Goal: Information Seeking & Learning: Learn about a topic

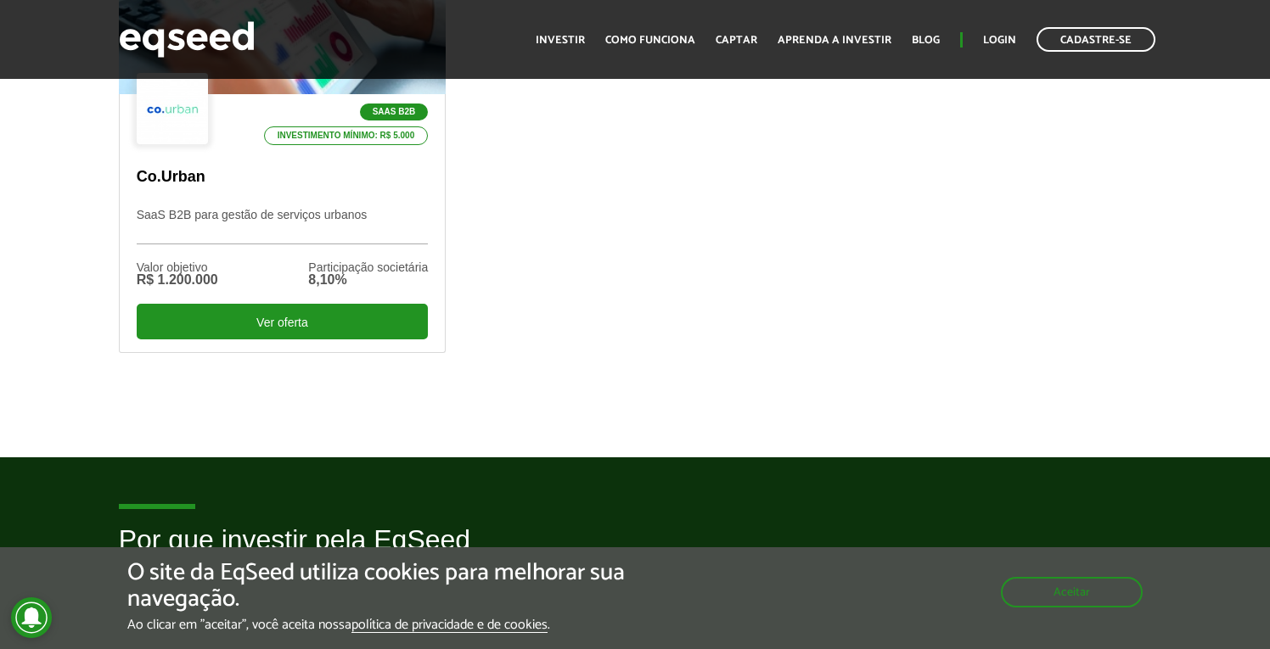
scroll to position [693, 0]
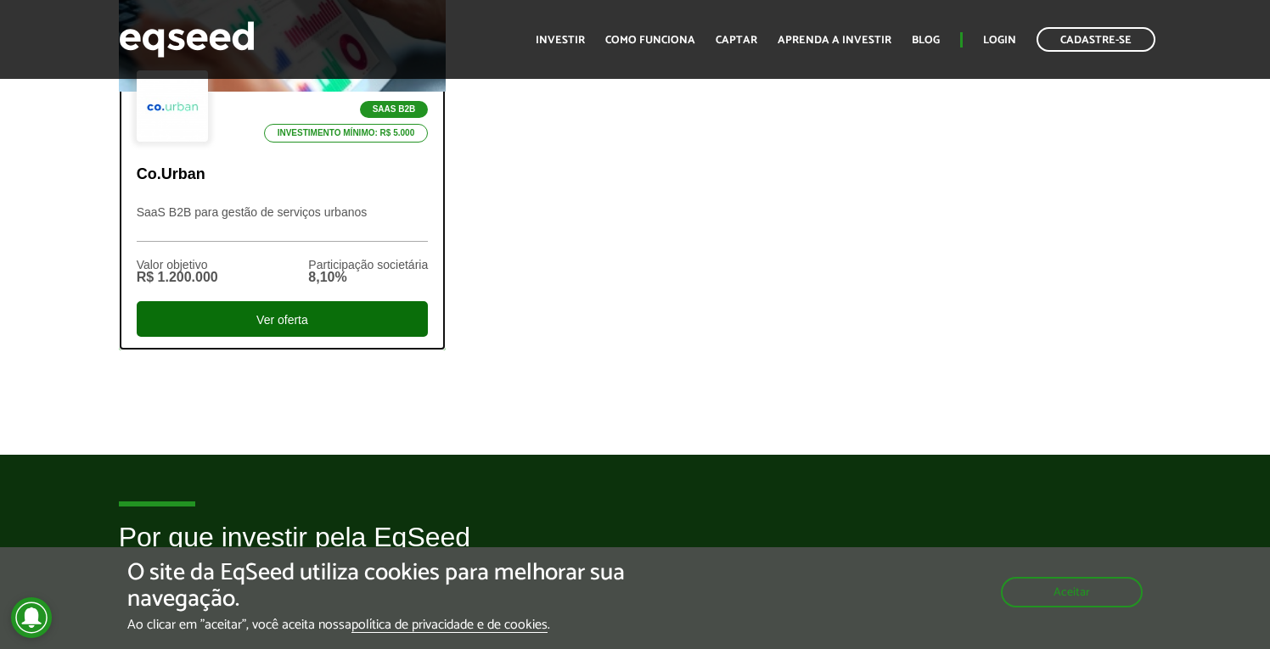
click at [346, 309] on div "Ver oferta" at bounding box center [283, 319] width 292 height 36
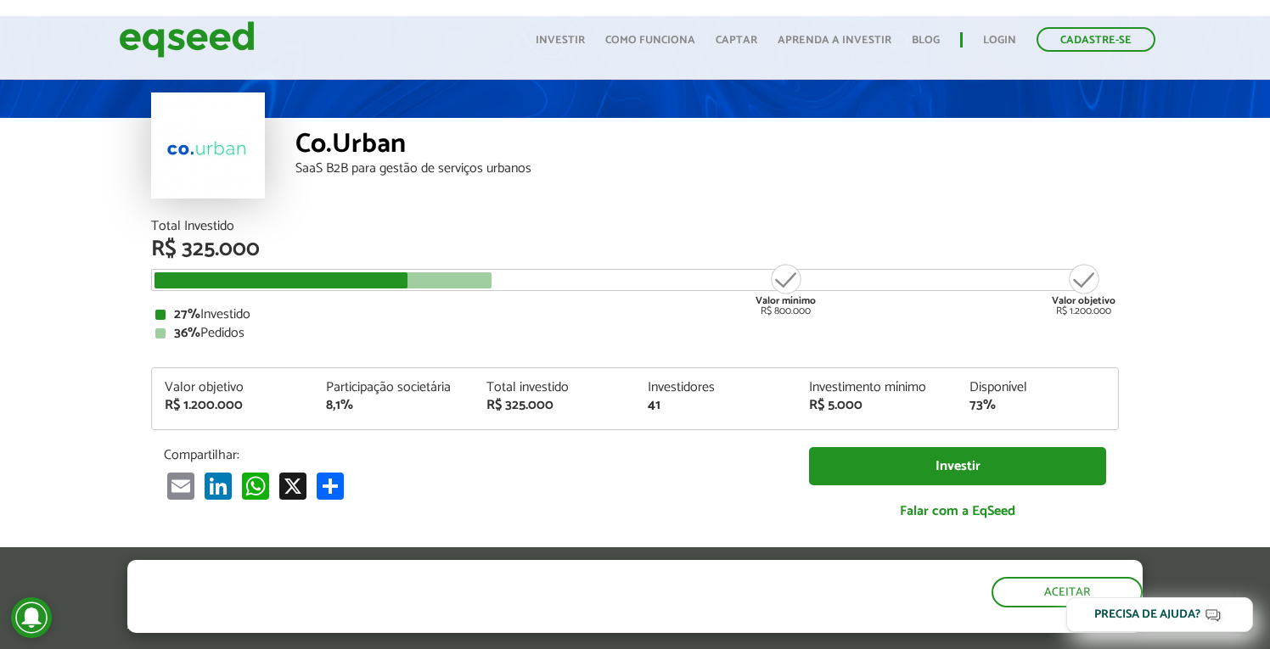
scroll to position [66, 0]
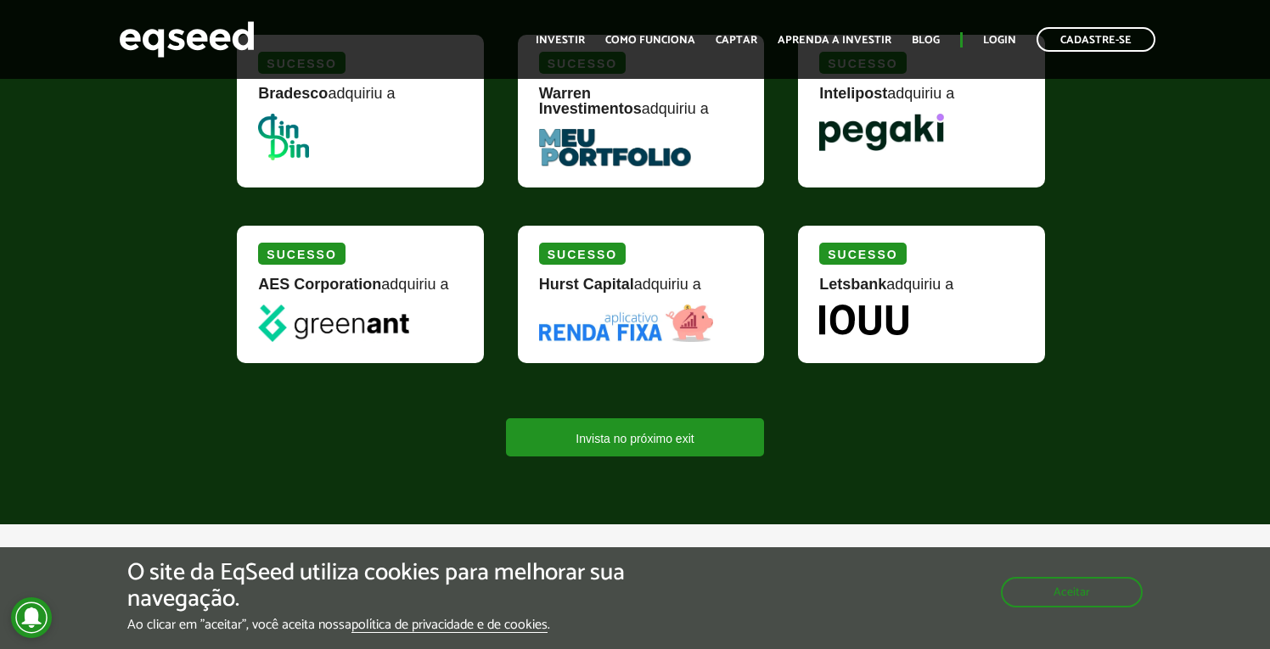
scroll to position [2163, 0]
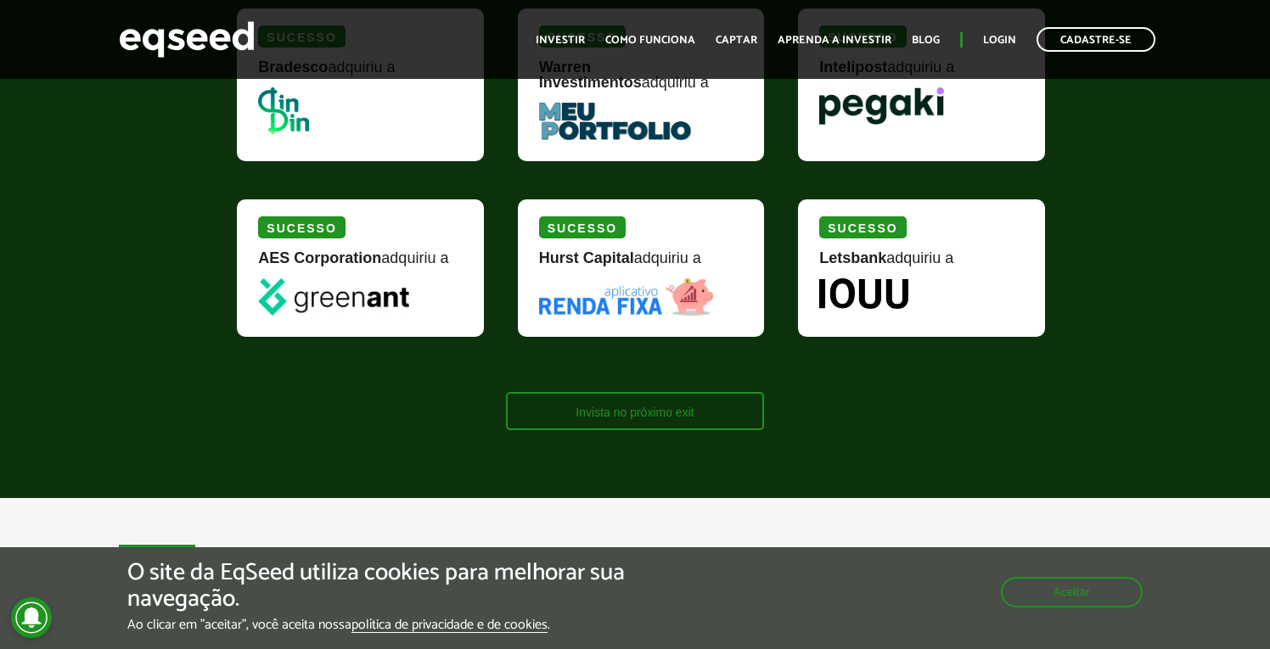
click at [611, 421] on link "Invista no próximo exit" at bounding box center [634, 411] width 257 height 38
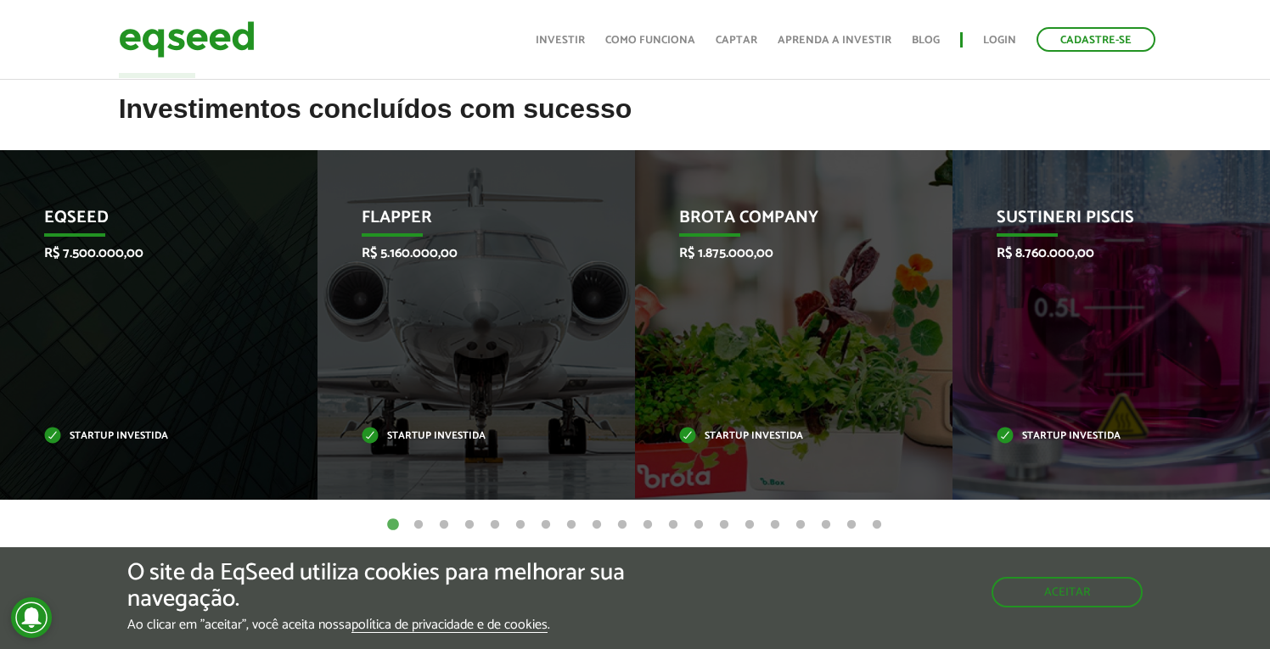
scroll to position [655, 0]
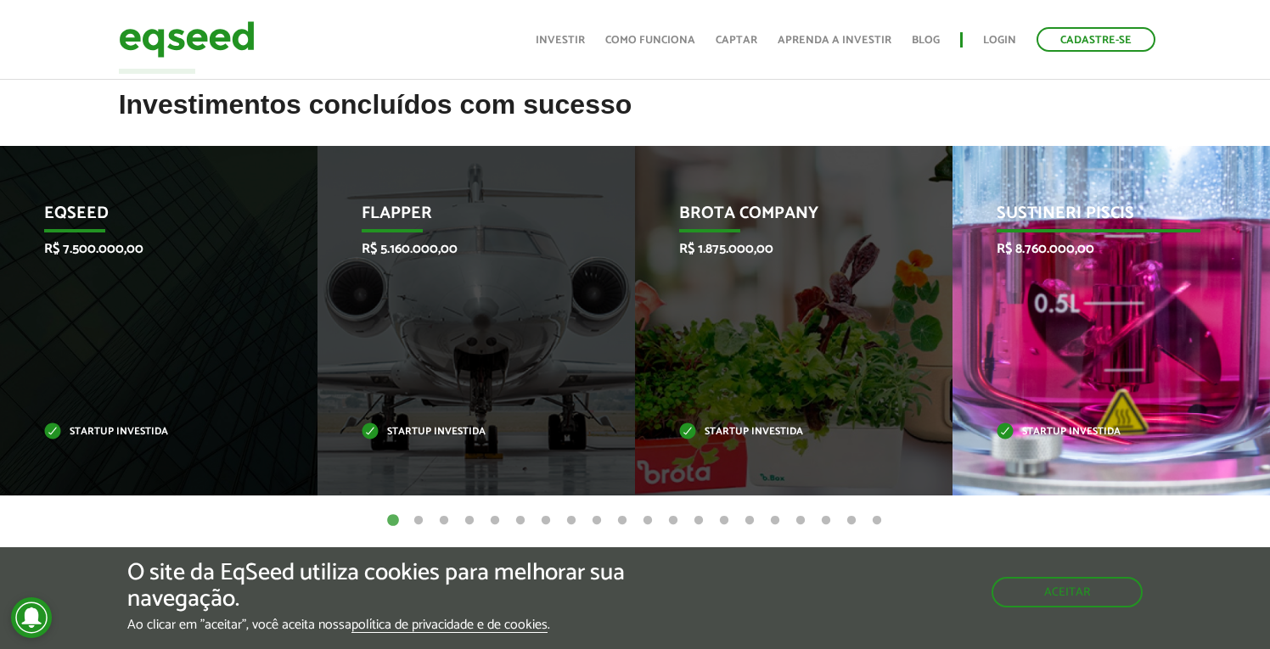
click at [1049, 290] on div "Sustineri Piscis R$ 8.760.000,00 Startup investida" at bounding box center [1098, 321] width 292 height 350
click at [1036, 430] on p "Startup investida" at bounding box center [1099, 432] width 205 height 9
click at [1046, 312] on div "Sustineri Piscis R$ 8.760.000,00 Startup investida" at bounding box center [1098, 321] width 292 height 350
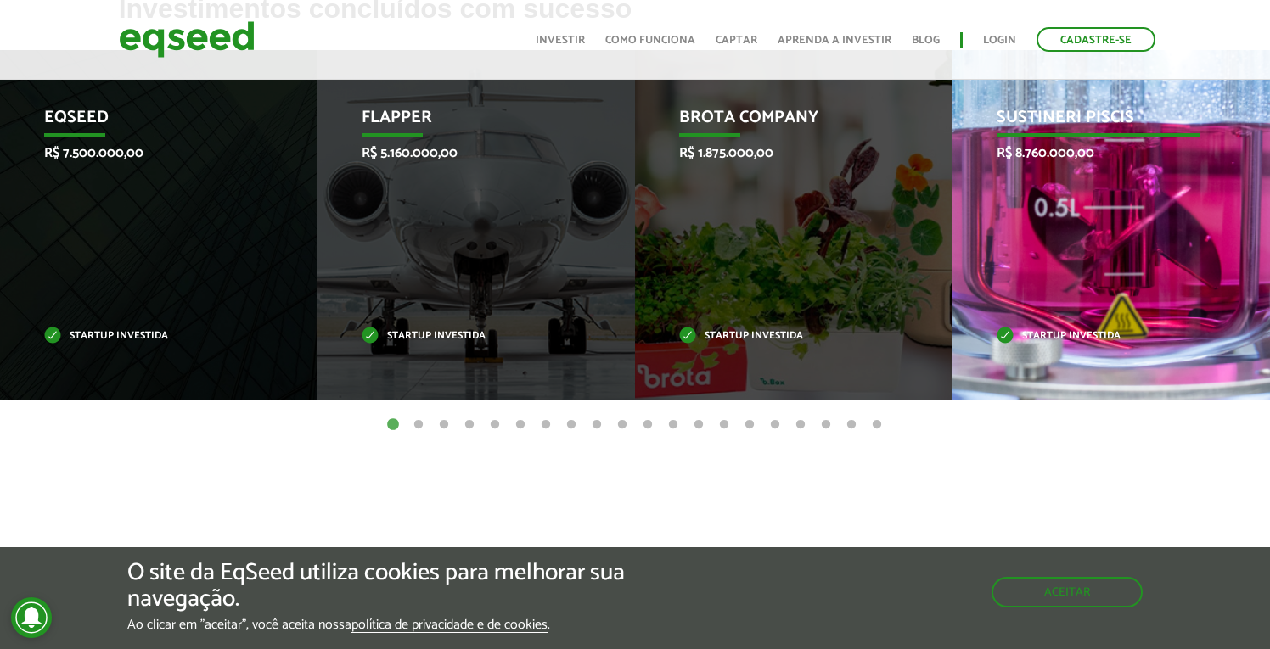
scroll to position [659, 0]
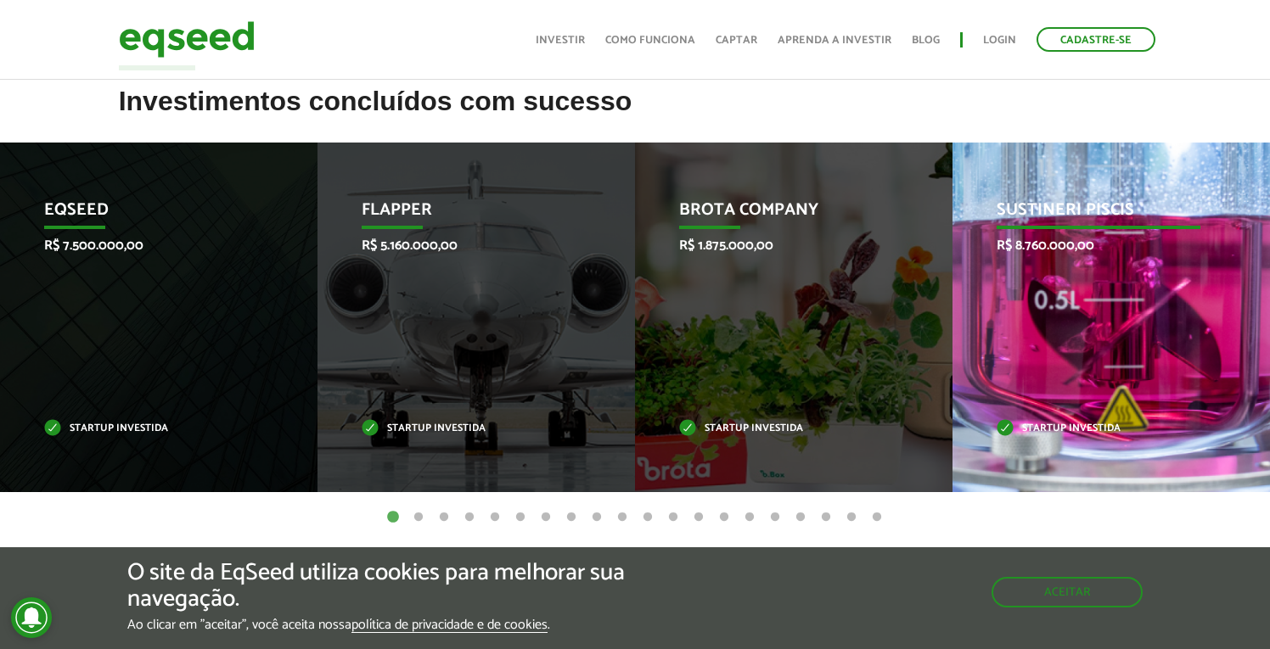
click at [1061, 349] on div "Sustineri Piscis R$ 8.760.000,00 Startup investida" at bounding box center [1098, 318] width 292 height 350
click at [1054, 214] on p "Sustineri Piscis" at bounding box center [1099, 214] width 205 height 29
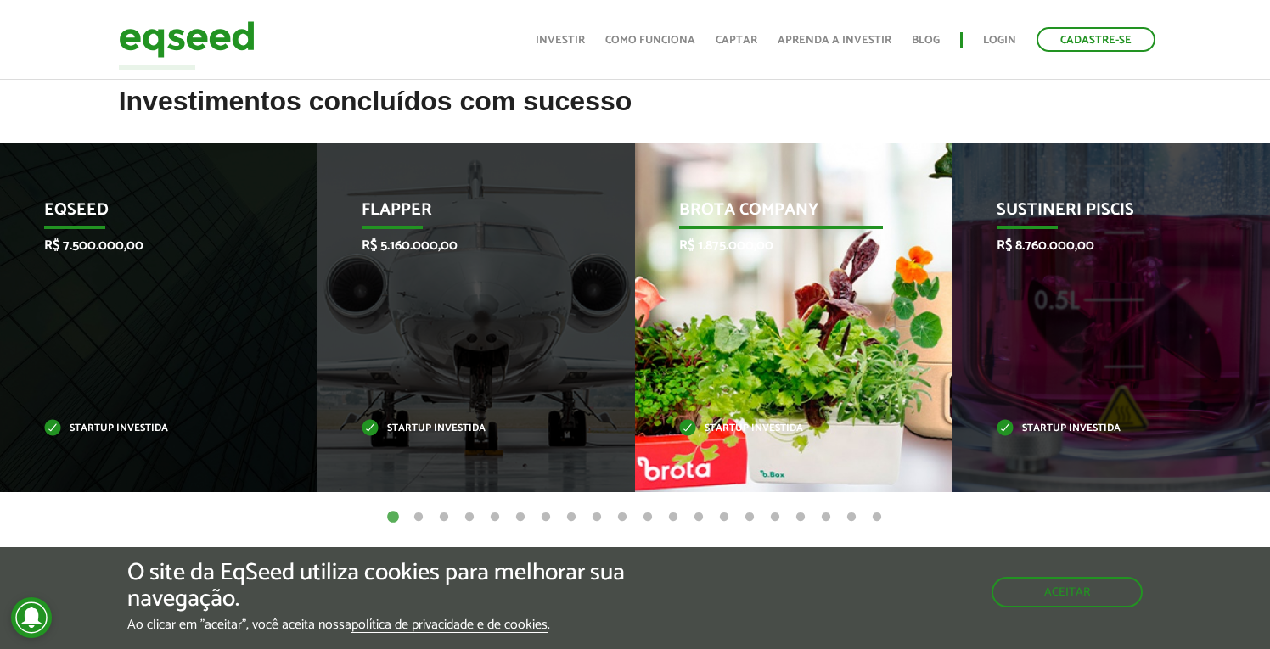
click at [780, 168] on div "Brota Company R$ 1.875.000,00 Startup investida" at bounding box center [781, 318] width 292 height 350
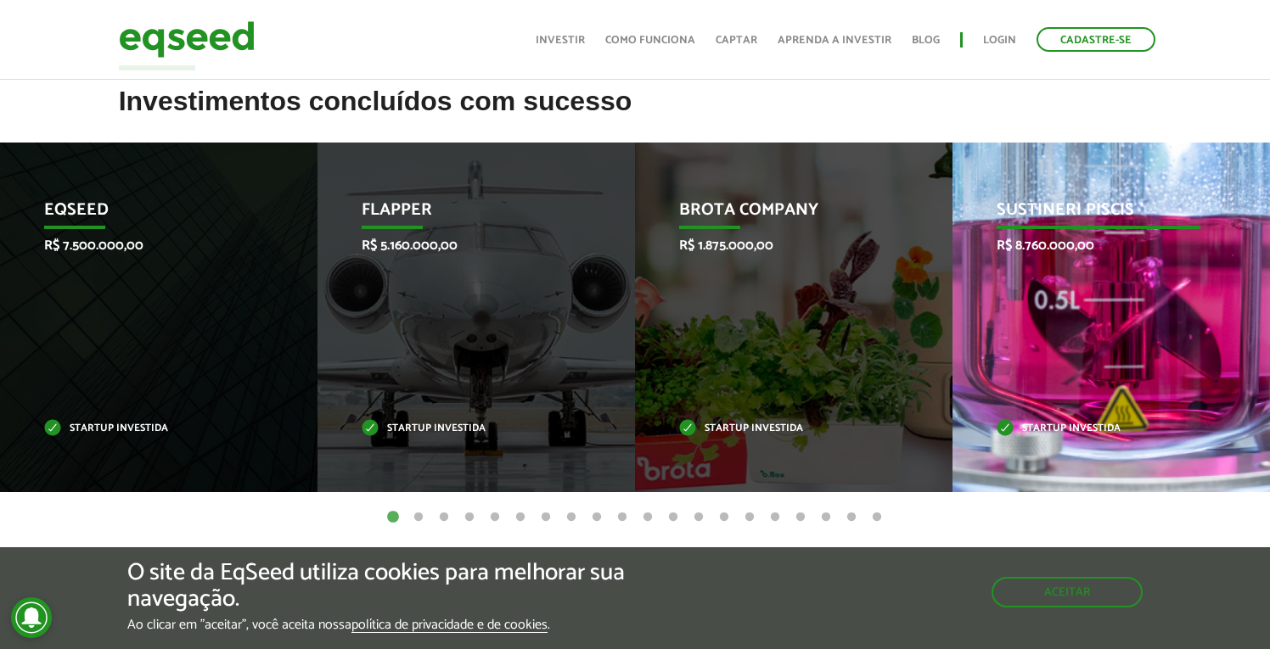
click at [989, 293] on div "Sustineri Piscis R$ 8.760.000,00 Startup investida" at bounding box center [1098, 318] width 292 height 350
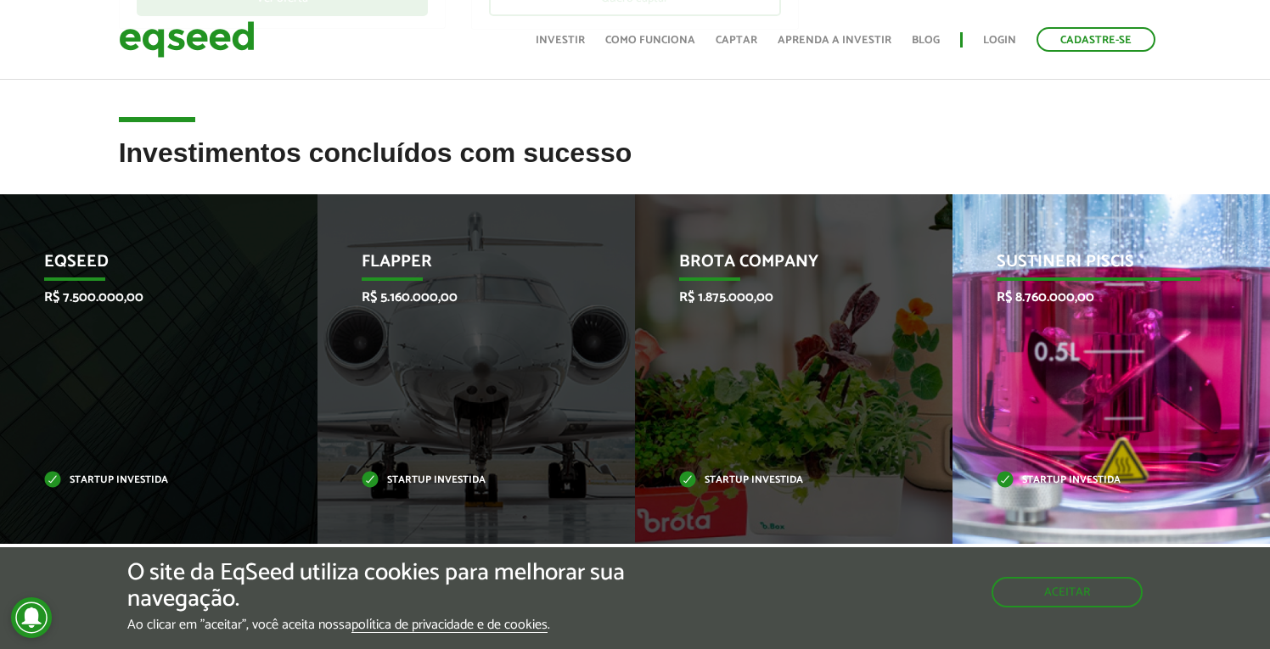
scroll to position [600, 0]
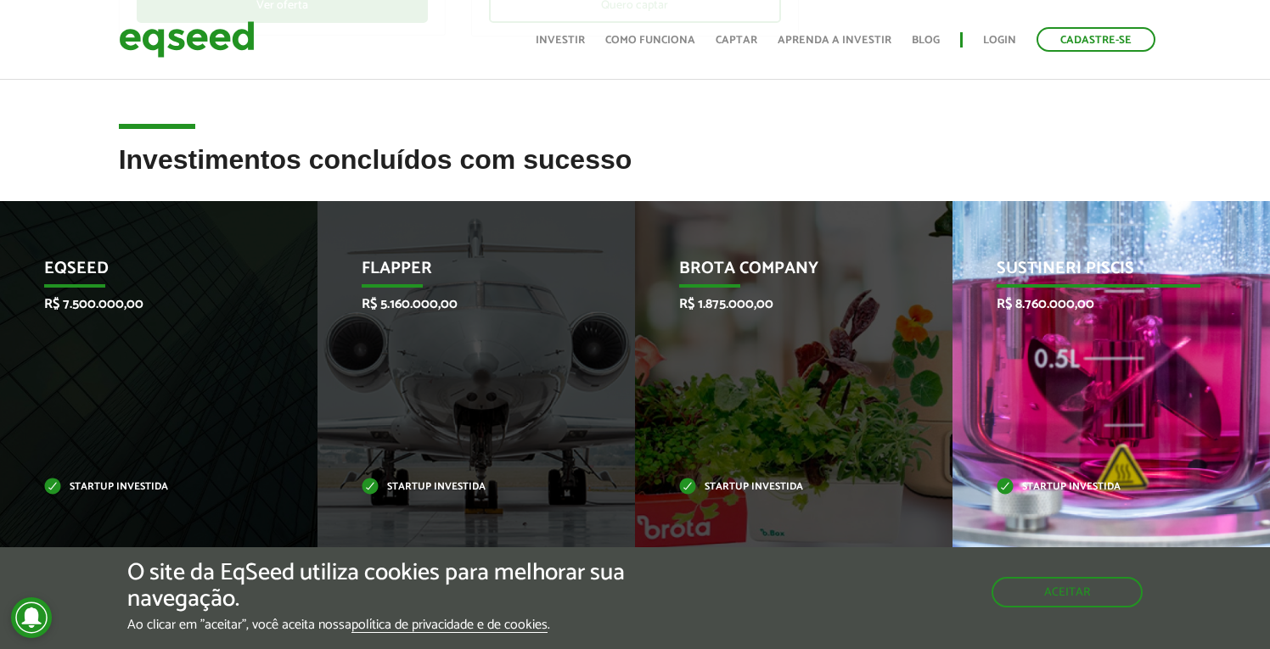
click at [1142, 383] on div "Sustineri Piscis R$ 8.760.000,00 Startup investida" at bounding box center [1098, 376] width 292 height 350
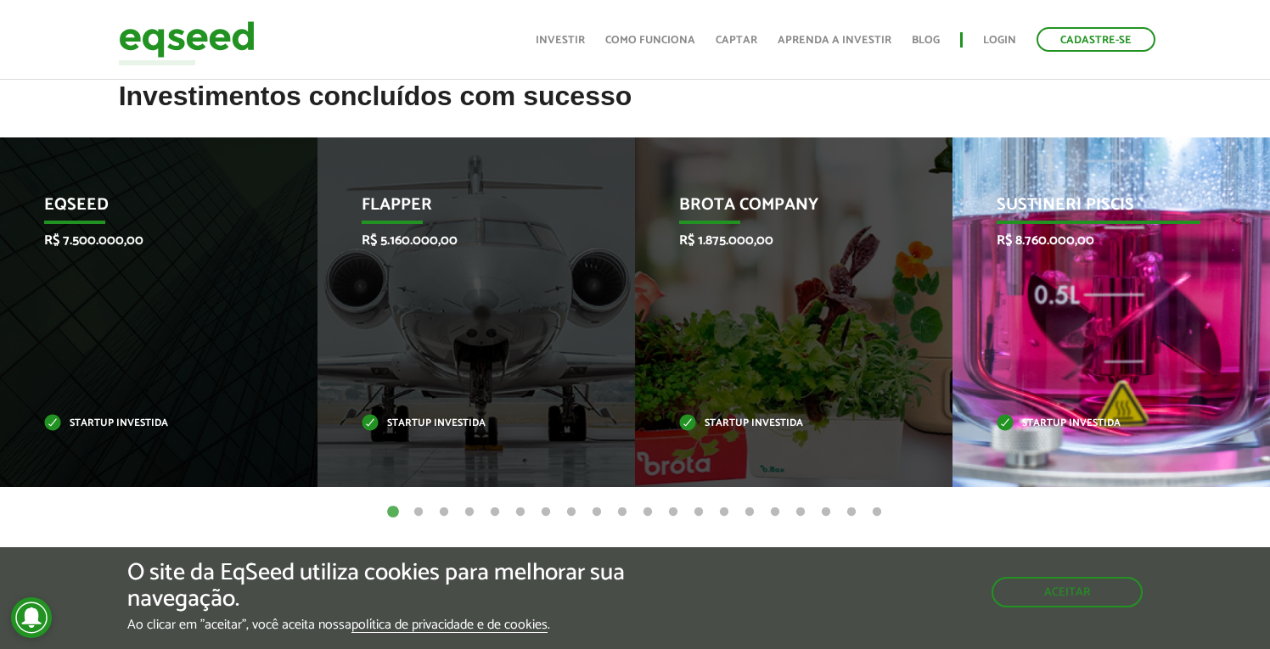
scroll to position [658, 0]
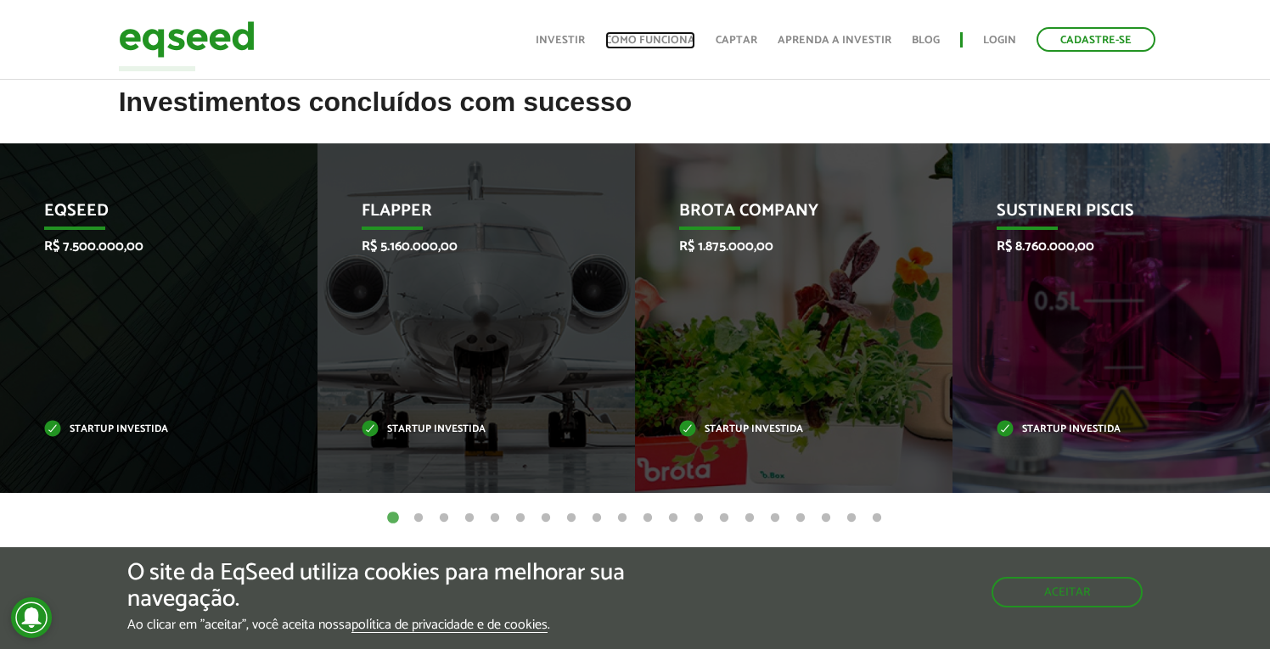
click at [664, 39] on link "Como funciona" at bounding box center [650, 40] width 90 height 11
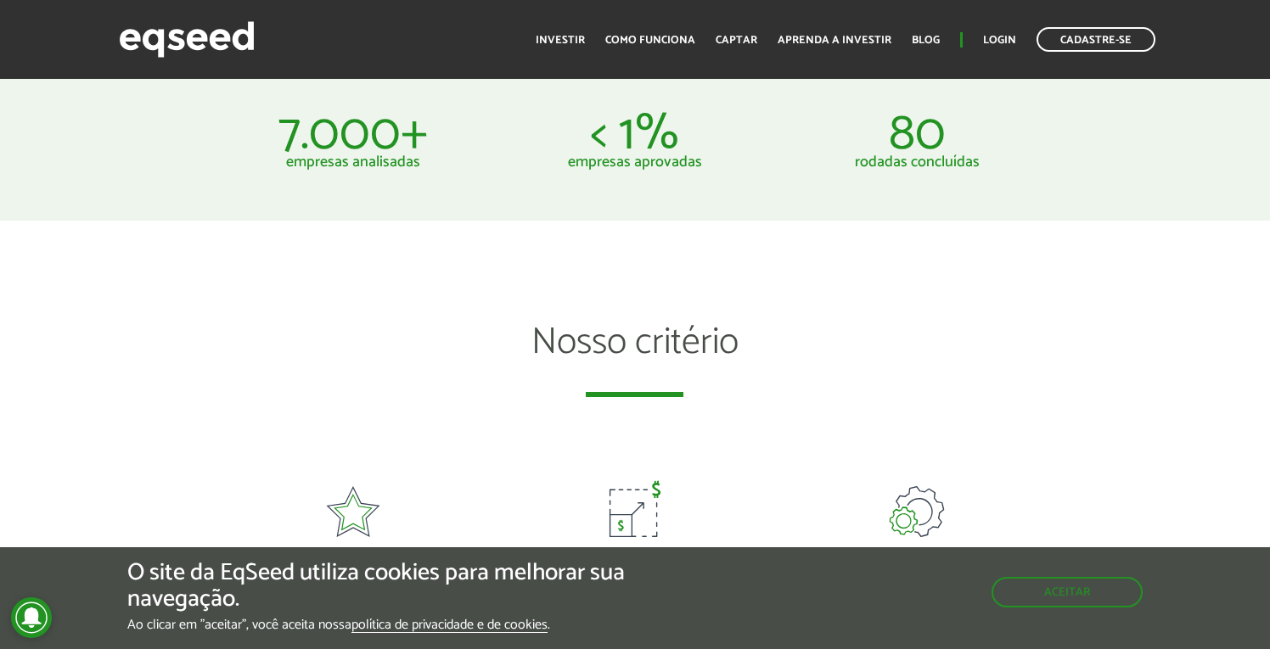
scroll to position [830, 0]
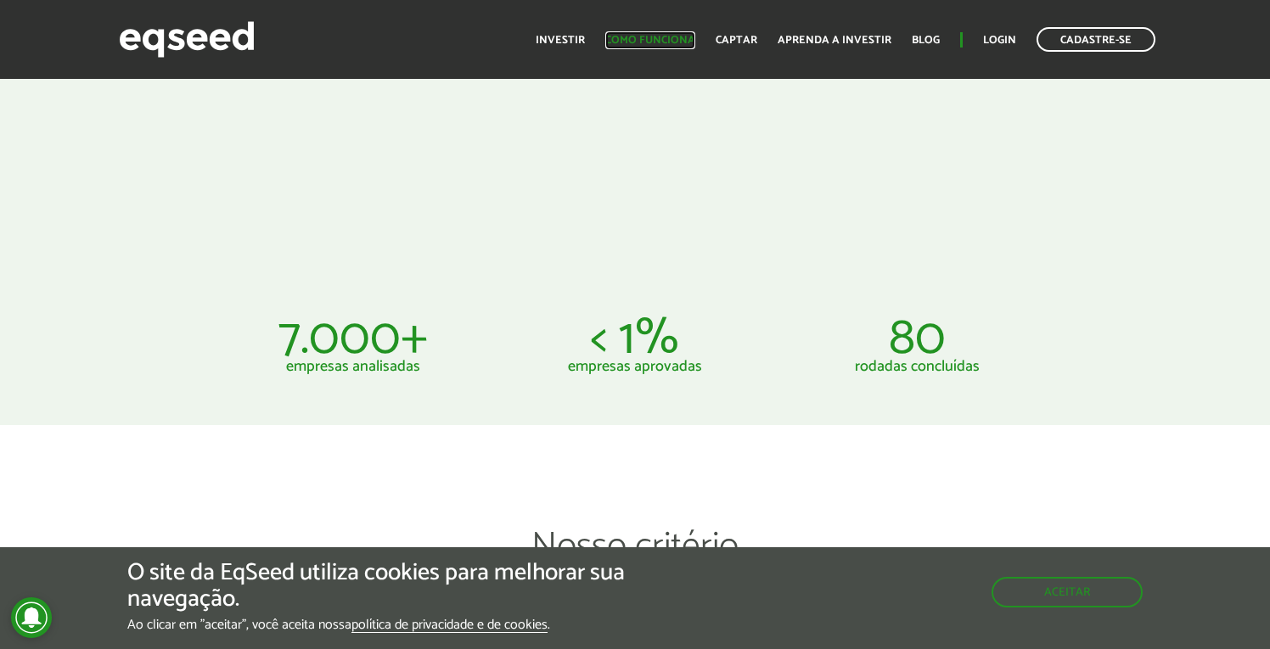
click at [666, 40] on link "Como funciona" at bounding box center [650, 40] width 90 height 11
